Goal: Transaction & Acquisition: Subscribe to service/newsletter

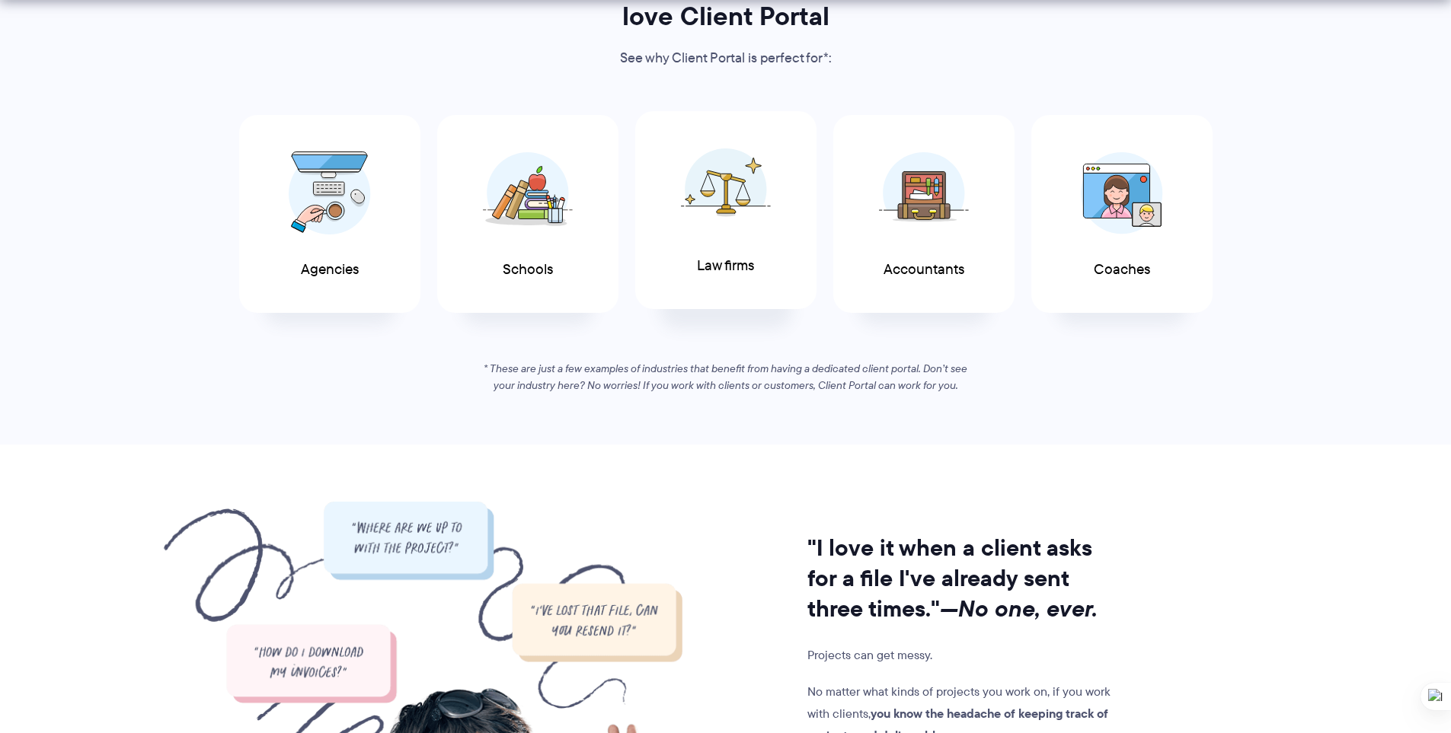
scroll to position [838, 0]
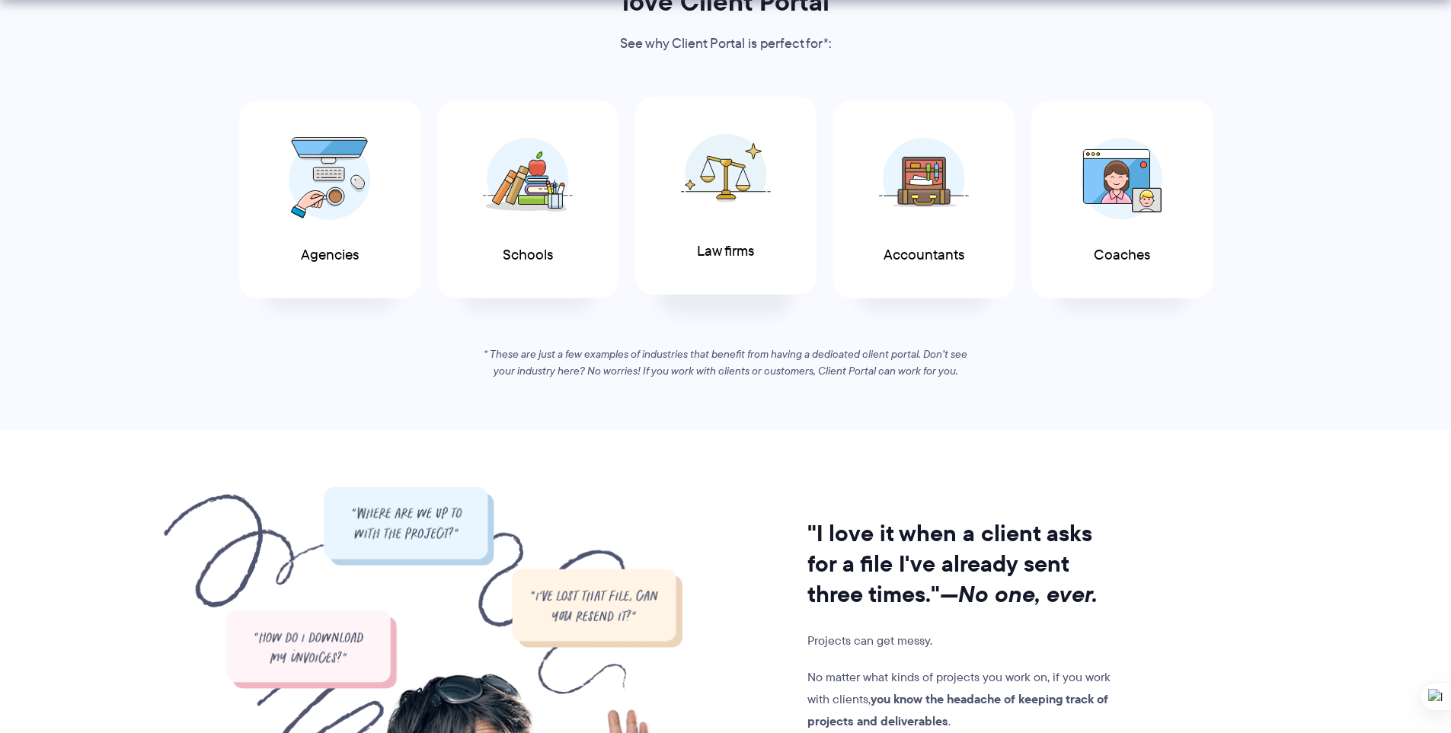
click at [739, 165] on img at bounding box center [726, 174] width 90 height 83
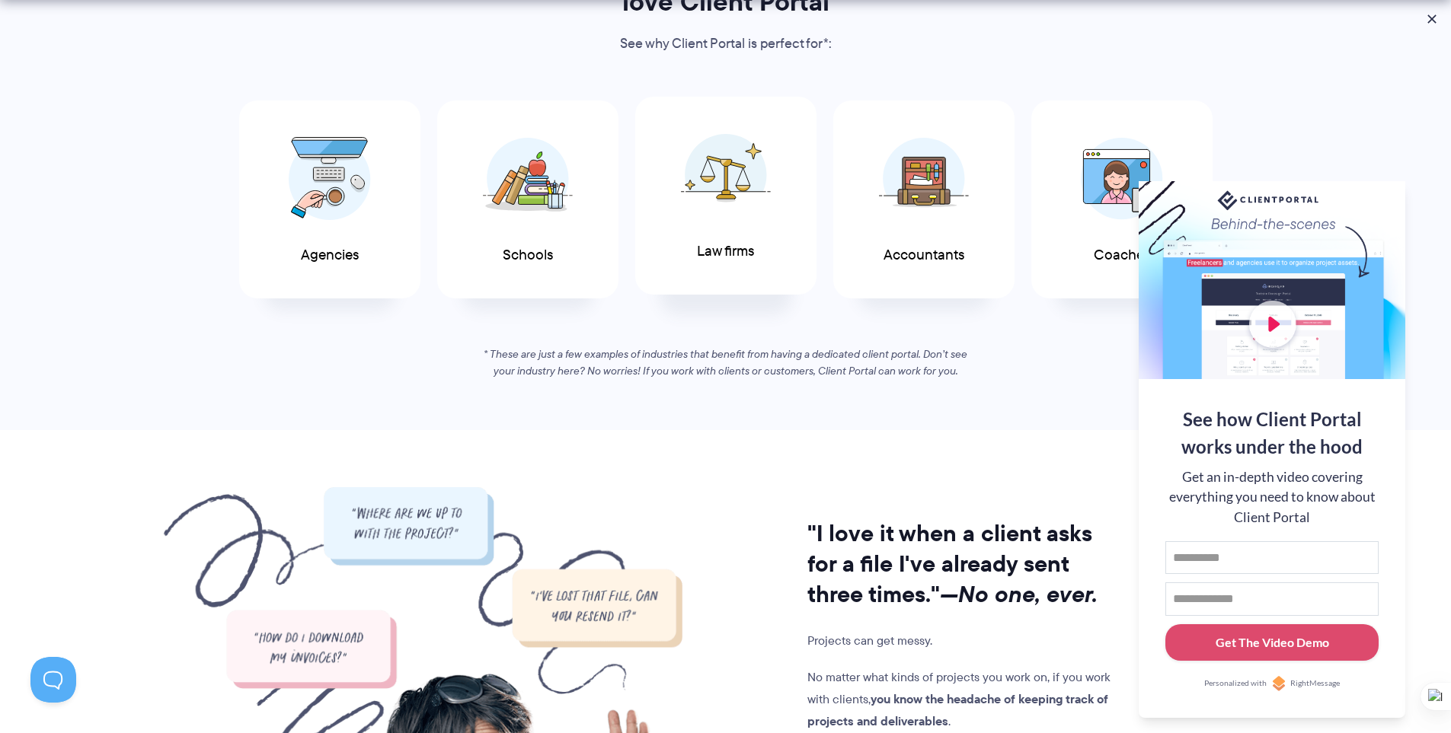
scroll to position [0, 0]
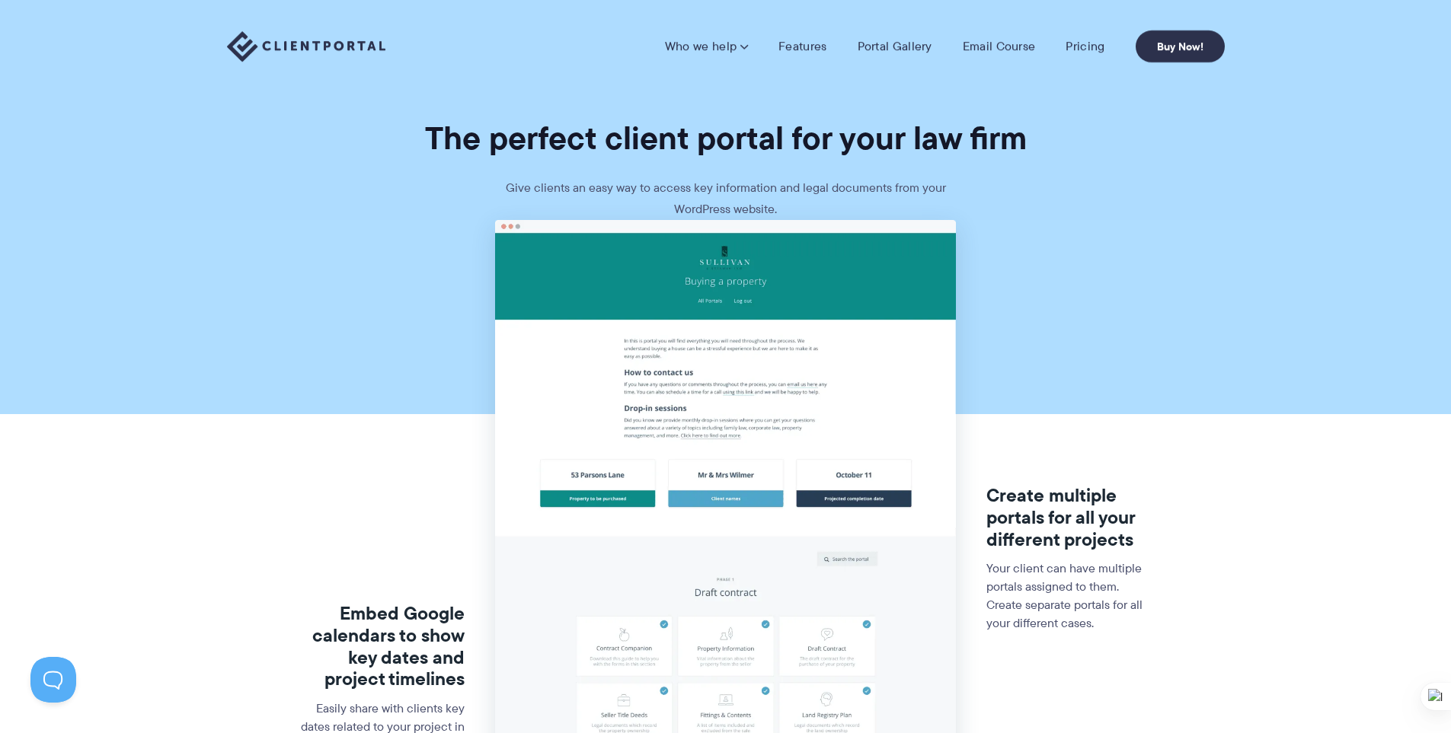
drag, startPoint x: 735, startPoint y: 393, endPoint x: 795, endPoint y: 94, distance: 305.3
click at [1069, 40] on link "Pricing" at bounding box center [1084, 46] width 39 height 15
